Goal: Task Accomplishment & Management: Use online tool/utility

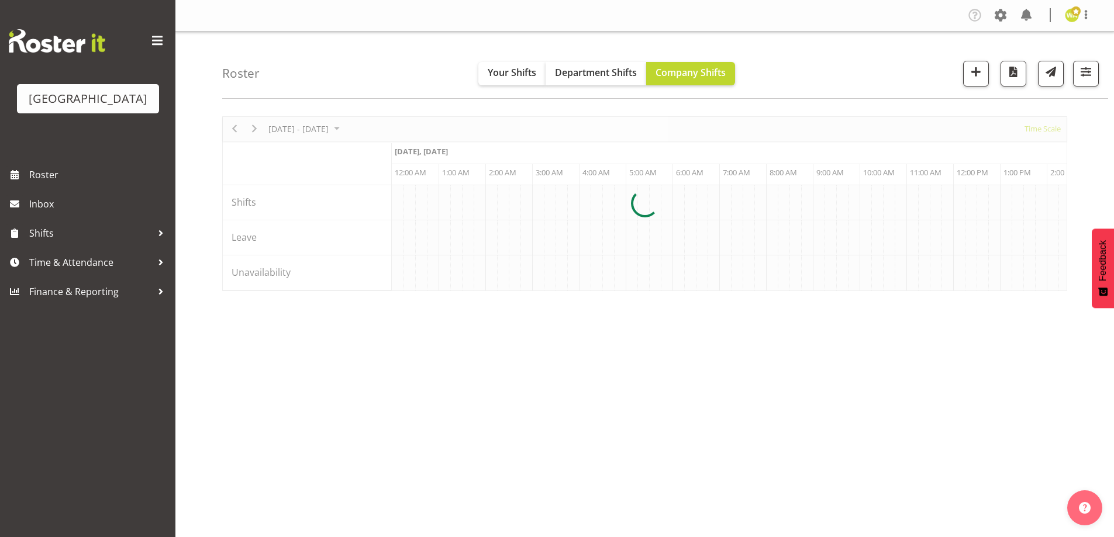
scroll to position [0, 1123]
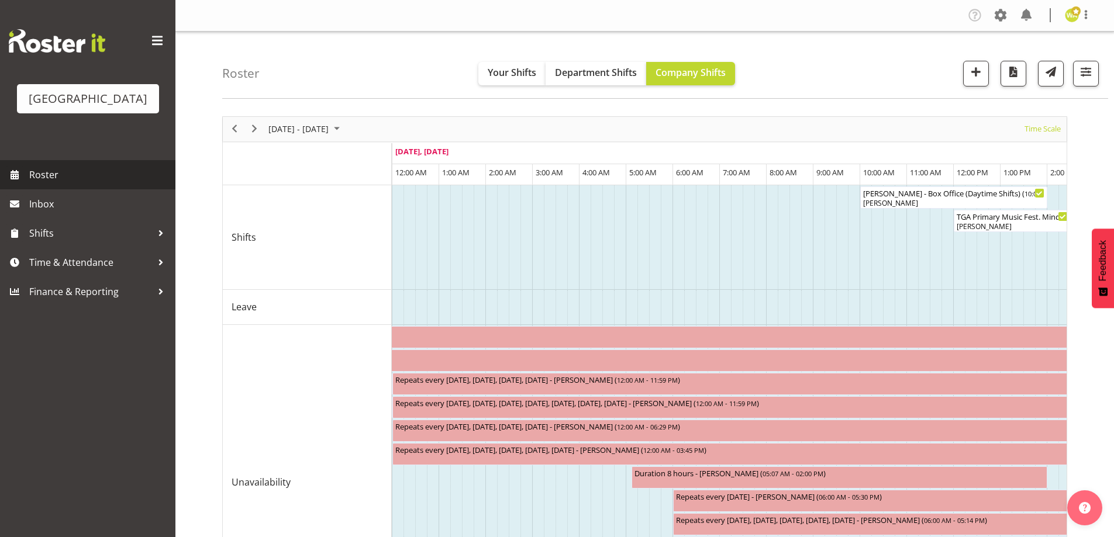
click at [61, 184] on span "Roster" at bounding box center [99, 175] width 140 height 18
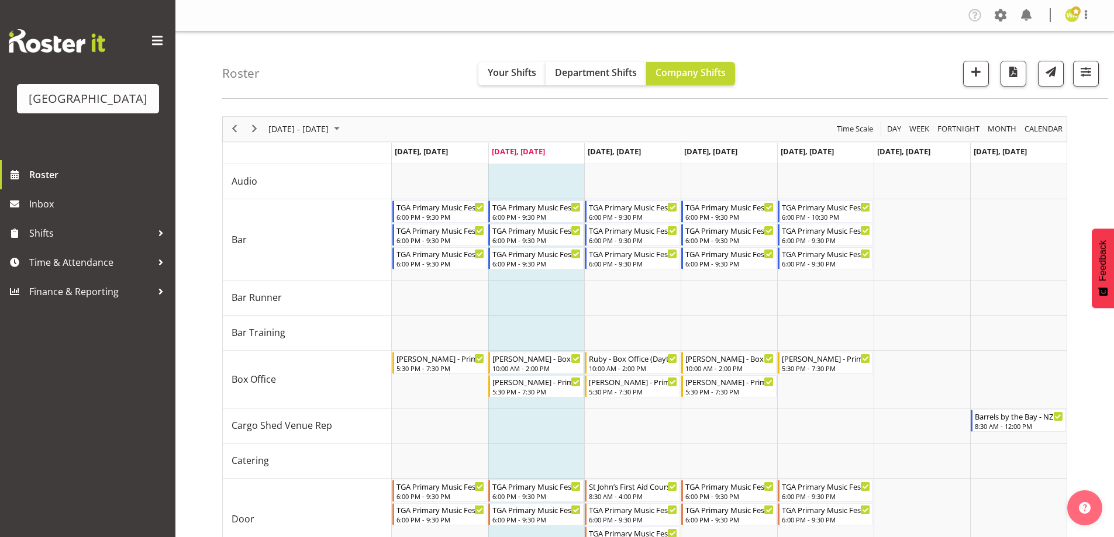
drag, startPoint x: 881, startPoint y: 71, endPoint x: 946, endPoint y: 71, distance: 64.3
click at [883, 71] on div "Roster Your Shifts Department Shifts Company Shifts All Locations Clear Baycour…" at bounding box center [665, 65] width 886 height 67
click at [840, 37] on div "Roster Your Shifts Department Shifts Company Shifts All Locations Clear Baycour…" at bounding box center [665, 65] width 886 height 67
drag, startPoint x: 854, startPoint y: 81, endPoint x: 731, endPoint y: 48, distance: 127.8
click at [854, 81] on div "Roster Your Shifts Department Shifts Company Shifts All Locations Clear Baycour…" at bounding box center [665, 65] width 886 height 67
